Goal: Use online tool/utility: Utilize a website feature to perform a specific function

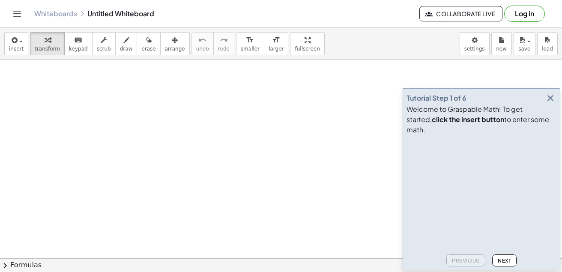
click at [553, 103] on icon "button" at bounding box center [550, 98] width 10 height 10
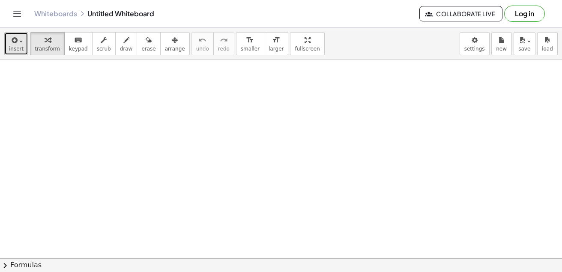
click at [23, 42] on button "insert" at bounding box center [16, 43] width 24 height 23
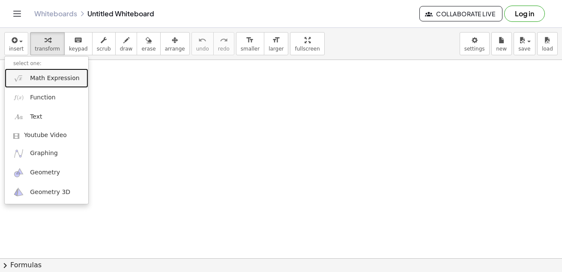
click at [30, 76] on span "Math Expression" at bounding box center [54, 78] width 49 height 9
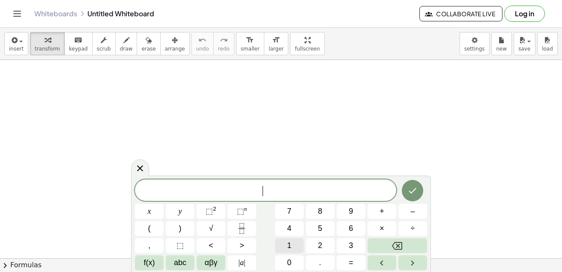
click at [296, 242] on button "1" at bounding box center [289, 245] width 29 height 15
click at [243, 221] on button "Fraction" at bounding box center [241, 228] width 29 height 15
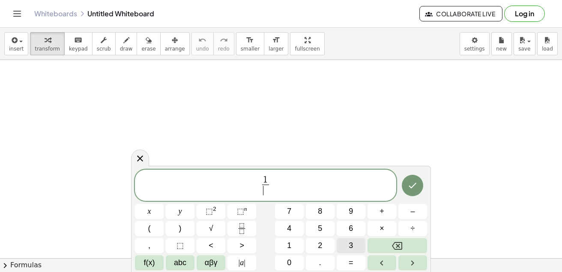
click at [338, 245] on button "3" at bounding box center [351, 245] width 29 height 15
click at [206, 229] on button "√" at bounding box center [211, 228] width 29 height 15
click at [320, 231] on span "5" at bounding box center [320, 229] width 4 height 12
click at [409, 264] on icon "Right arrow" at bounding box center [412, 263] width 10 height 10
click at [377, 228] on button "×" at bounding box center [382, 228] width 29 height 15
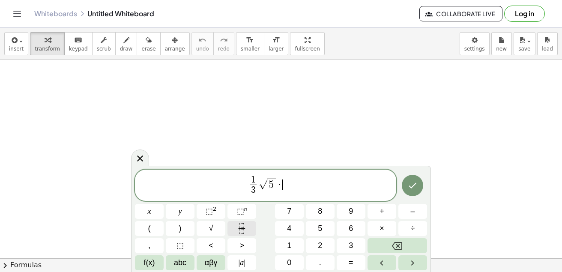
click at [246, 225] on icon "Fraction" at bounding box center [241, 228] width 11 height 11
click at [348, 243] on button "3" at bounding box center [351, 245] width 29 height 15
click at [402, 258] on button "Right arrow" at bounding box center [412, 262] width 29 height 15
click at [295, 232] on button "4" at bounding box center [289, 228] width 29 height 15
click at [416, 263] on icon "Right arrow" at bounding box center [412, 263] width 10 height 10
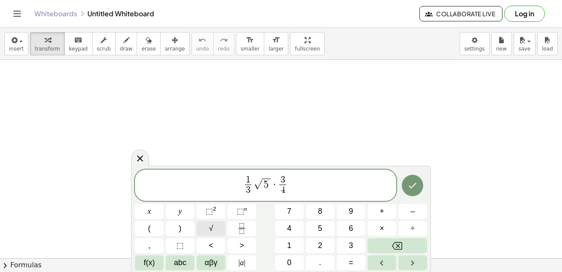
click at [218, 227] on button "√" at bounding box center [211, 228] width 29 height 15
click at [352, 227] on span "6" at bounding box center [351, 229] width 4 height 12
